Goal: Transaction & Acquisition: Purchase product/service

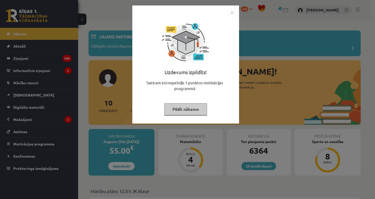
click at [25, 118] on div "Uzdevums izpildīts! Sveicam esi nopelnījis 1 punktus motivācijas programmā Pild…" at bounding box center [187, 99] width 375 height 199
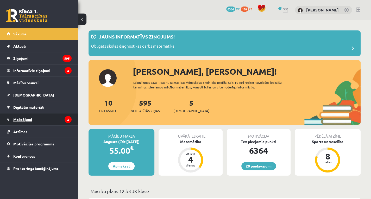
click at [27, 121] on legend "Maksājumi 2" at bounding box center [42, 120] width 58 height 12
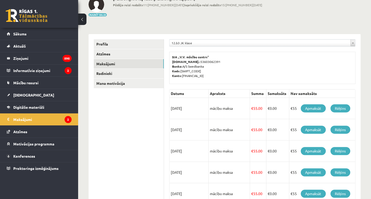
scroll to position [52, 0]
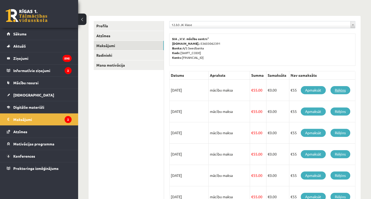
click at [344, 90] on link "Rēķins" at bounding box center [341, 90] width 20 height 8
click at [343, 113] on link "Rēķins" at bounding box center [341, 112] width 20 height 8
click at [339, 110] on link "Rēķins" at bounding box center [341, 112] width 20 height 8
click at [342, 133] on link "Rēķins" at bounding box center [341, 133] width 20 height 8
click at [343, 152] on link "Rēķins" at bounding box center [341, 154] width 20 height 8
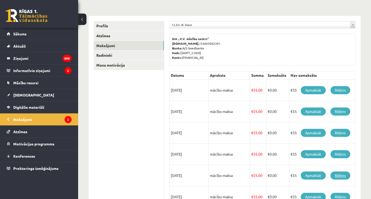
click at [338, 175] on link "Rēķins" at bounding box center [341, 176] width 20 height 8
click at [311, 91] on link "Apmaksāt" at bounding box center [313, 90] width 25 height 8
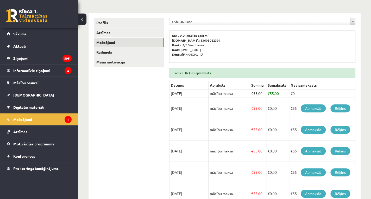
scroll to position [78, 0]
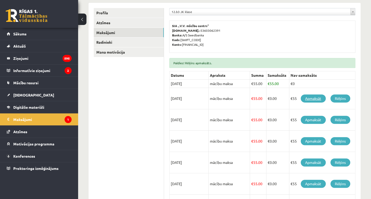
click at [312, 99] on link "Apmaksāt" at bounding box center [313, 99] width 25 height 8
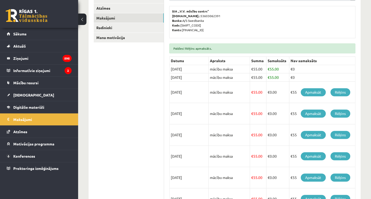
scroll to position [104, 0]
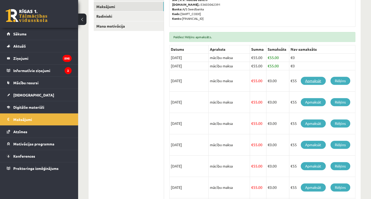
click at [308, 79] on link "Apmaksāt" at bounding box center [313, 81] width 25 height 8
